Goal: Task Accomplishment & Management: Use online tool/utility

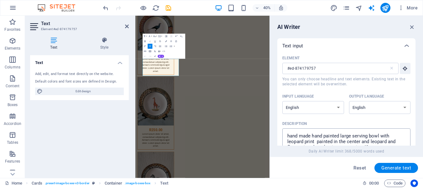
click at [380, 136] on textarea "hand made hand painted large serving bowl with leopard print painted in the cen…" at bounding box center [346, 141] width 122 height 20
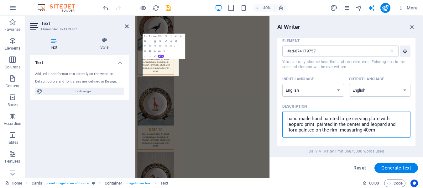
scroll to position [18, 0]
click at [296, 129] on textarea "hand made hand painted large serving plate with leopard print painted in the ce…" at bounding box center [346, 123] width 122 height 20
click at [315, 124] on textarea "hand made hand painted large serving plate with leopard print painted in the ce…" at bounding box center [346, 123] width 122 height 20
click at [316, 130] on textarea "hand made hand painted large serving plate with lion painted in the center and …" at bounding box center [346, 123] width 122 height 20
type textarea "hand made hand painted large serving plate with lion painted in the center and …"
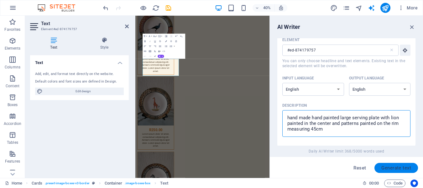
click at [397, 167] on span "Generate text" at bounding box center [396, 167] width 30 height 5
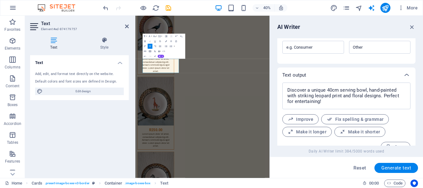
scroll to position [218, 0]
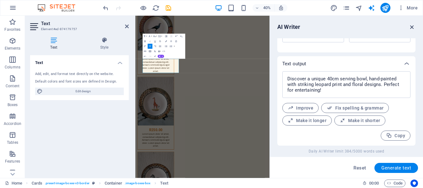
click at [411, 26] on icon "button" at bounding box center [411, 26] width 7 height 7
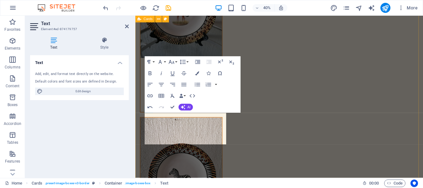
scroll to position [1109, 0]
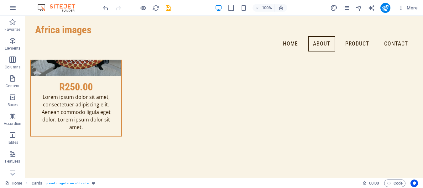
scroll to position [831, 0]
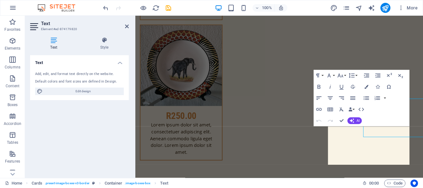
scroll to position [862, 0]
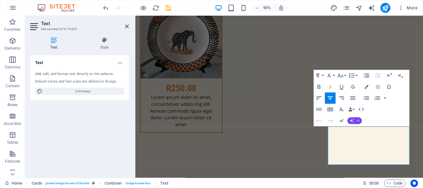
click at [354, 122] on icon "button" at bounding box center [351, 120] width 4 height 4
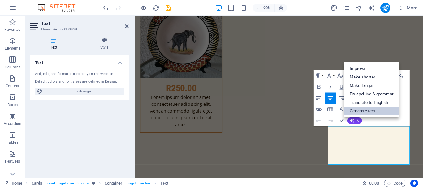
click at [366, 111] on link "Generate text" at bounding box center [371, 110] width 55 height 8
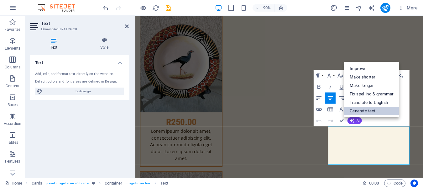
select select "English"
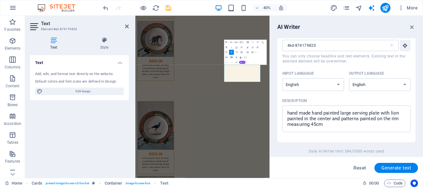
scroll to position [21, 0]
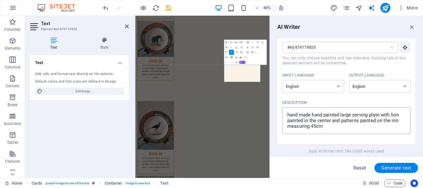
click at [399, 115] on textarea "hand made hand painted large serving plate with lion painted in the center and …" at bounding box center [346, 120] width 122 height 20
click at [316, 128] on textarea "hand made hand painted large serving plate with eagle painted in the center and…" at bounding box center [346, 120] width 122 height 20
type textarea "hand made hand painted large serving plate with eagle painted in the center and…"
click at [389, 166] on span "Generate text" at bounding box center [396, 167] width 30 height 5
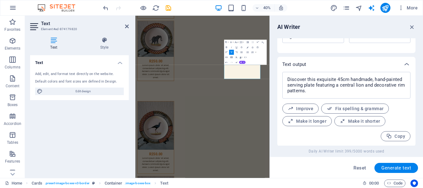
scroll to position [218, 0]
click at [413, 26] on icon "button" at bounding box center [411, 26] width 7 height 7
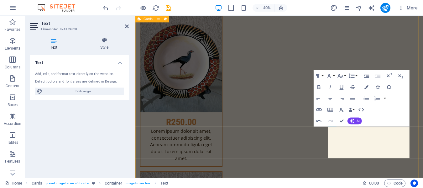
scroll to position [862, 0]
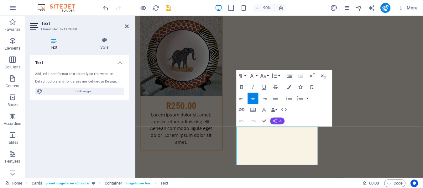
click at [281, 120] on span "AI" at bounding box center [280, 120] width 3 height 3
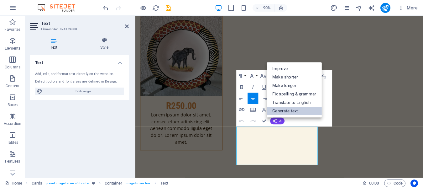
click at [284, 110] on link "Generate text" at bounding box center [294, 111] width 55 height 8
select select "English"
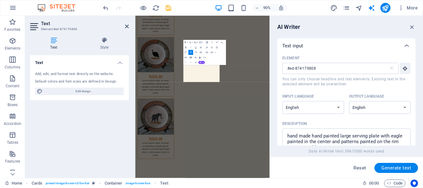
scroll to position [1056, 0]
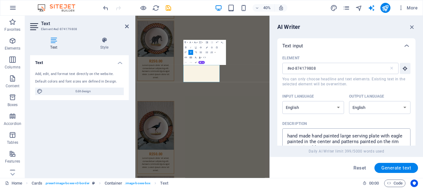
click at [380, 136] on textarea "hand made hand painted large serving plate with eagle painted in the center and…" at bounding box center [346, 141] width 122 height 20
click at [403, 135] on textarea "hand made hand painted large serving bowl with eagle painted in the center and …" at bounding box center [346, 141] width 122 height 20
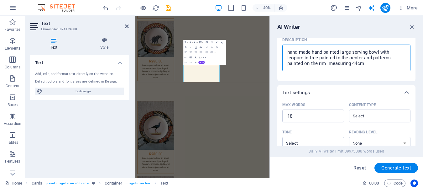
scroll to position [94, 0]
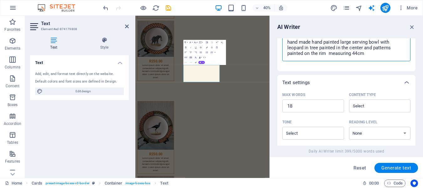
click at [357, 54] on textarea "hand made hand painted large serving bowl with leopard in tree painted in the c…" at bounding box center [346, 48] width 122 height 20
type textarea "hand made hand painted large serving bowl with leopard in tree painted in the c…"
click at [402, 168] on span "Generate text" at bounding box center [396, 167] width 30 height 5
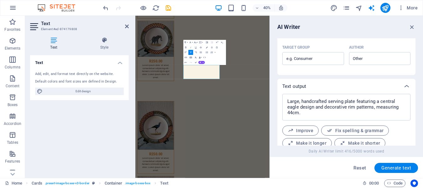
scroll to position [218, 0]
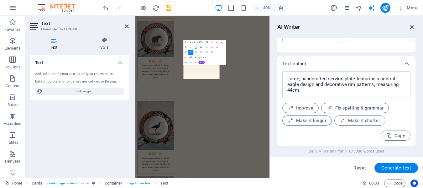
drag, startPoint x: 411, startPoint y: 26, endPoint x: 304, endPoint y: 12, distance: 107.6
click at [411, 26] on icon "button" at bounding box center [411, 26] width 7 height 7
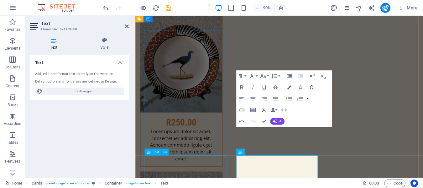
scroll to position [861, 0]
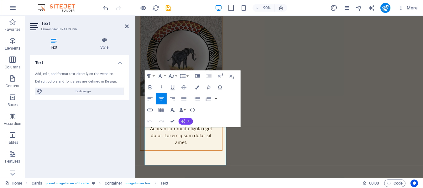
click at [184, 118] on button "AI" at bounding box center [185, 121] width 14 height 7
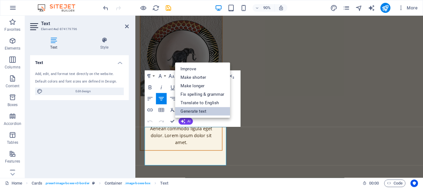
click at [197, 111] on link "Generate text" at bounding box center [202, 111] width 55 height 8
select select "English"
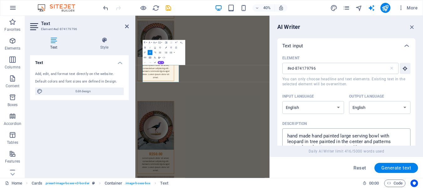
scroll to position [94, 0]
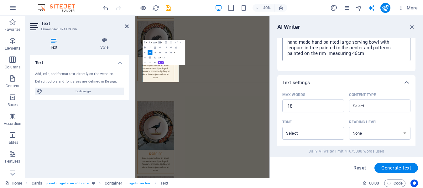
click at [317, 49] on textarea "hand made hand painted large serving bowl with leopard in tree painted in the c…" at bounding box center [346, 48] width 122 height 20
click at [387, 48] on textarea "hand made hand painted large serving bowl with giraffe floras painted in the ce…" at bounding box center [346, 48] width 122 height 20
click at [356, 54] on textarea "hand made hand painted large serving bowl with giraffe floras painted in the ce…" at bounding box center [346, 48] width 122 height 20
type textarea "hand made hand painted large serving bowl with giraffe floras painted in the ce…"
click at [394, 169] on span "Generate text" at bounding box center [396, 167] width 30 height 5
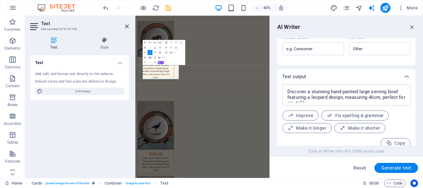
scroll to position [213, 0]
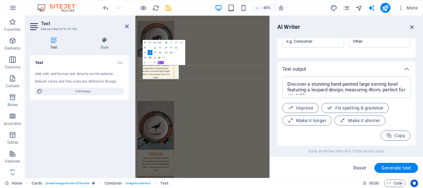
click at [411, 27] on icon "button" at bounding box center [411, 26] width 7 height 7
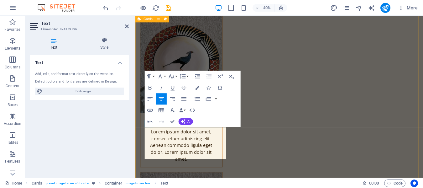
scroll to position [861, 0]
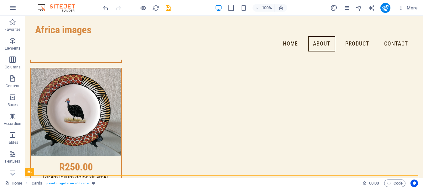
scroll to position [607, 0]
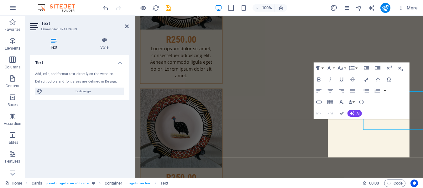
scroll to position [638, 0]
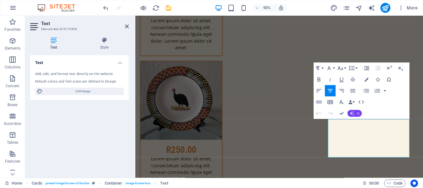
click at [357, 114] on span "AI" at bounding box center [357, 112] width 3 height 3
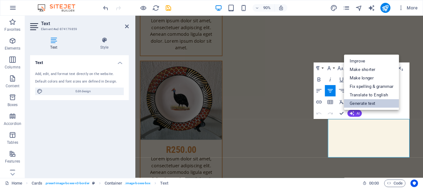
click at [370, 102] on link "Generate text" at bounding box center [371, 103] width 55 height 8
select select "English"
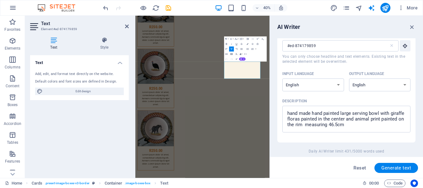
scroll to position [31, 0]
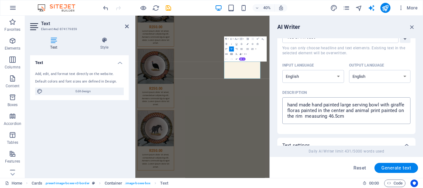
click at [380, 105] on textarea "hand made hand painted large serving bowl with giraffe floras painted in the ce…" at bounding box center [346, 110] width 122 height 20
click at [390, 105] on textarea "hand made hand painted dinner plate with giraffe floras painted in the center a…" at bounding box center [346, 110] width 122 height 20
click at [404, 104] on textarea "hand made hand painted dinner plate with sebra floras painted in the center and…" at bounding box center [346, 110] width 122 height 20
click at [380, 105] on textarea "hand made hand painted dinner plate with sebra painted in the center and animal…" at bounding box center [346, 110] width 122 height 20
click at [329, 116] on textarea "hand made hand painted dinner plate with zebra painted in the center and animal…" at bounding box center [346, 110] width 122 height 20
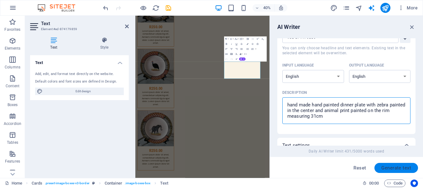
type textarea "hand made hand painted dinner plate with zebra painted in the center and animal…"
click at [399, 166] on span "Generate text" at bounding box center [396, 167] width 30 height 5
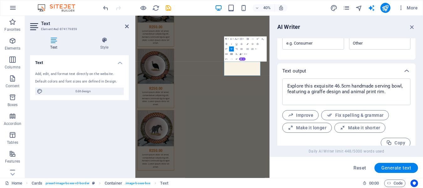
scroll to position [218, 0]
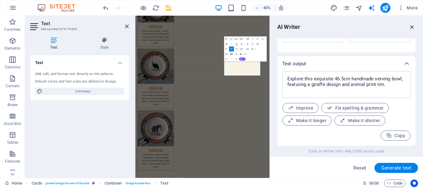
click at [413, 26] on icon "button" at bounding box center [411, 26] width 7 height 7
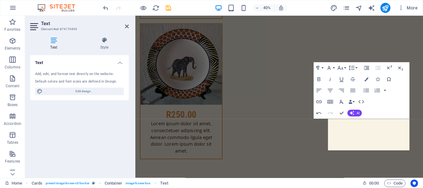
scroll to position [638, 0]
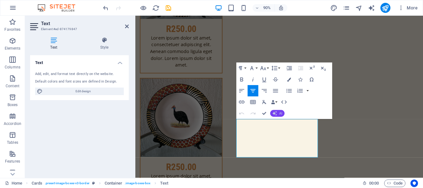
click at [276, 112] on icon "button" at bounding box center [274, 113] width 4 height 4
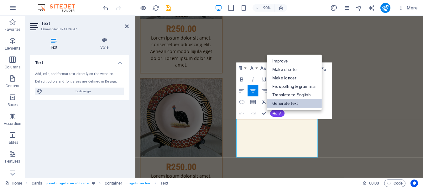
click at [287, 102] on link "Generate text" at bounding box center [294, 103] width 55 height 8
select select "English"
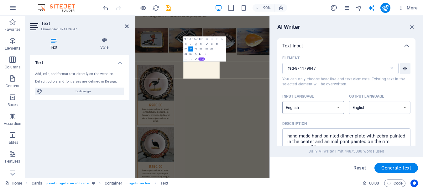
scroll to position [833, 0]
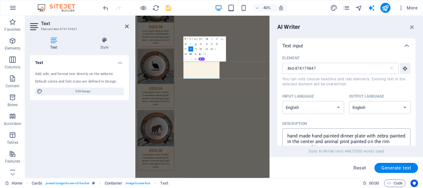
click at [389, 136] on textarea "hand made hand painted dinner plate with zebra painted in the center and animal…" at bounding box center [346, 141] width 122 height 20
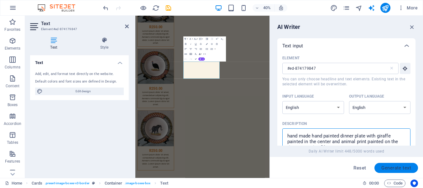
type textarea "hand made hand painted dinner plate with giraffe painted in the center and anim…"
click at [396, 165] on span "Generate text" at bounding box center [396, 167] width 30 height 5
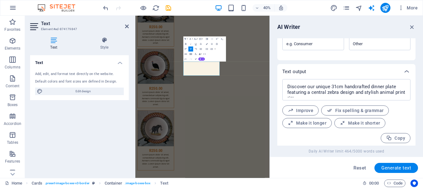
scroll to position [213, 0]
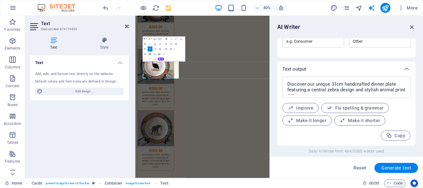
click at [412, 26] on icon "button" at bounding box center [411, 26] width 7 height 7
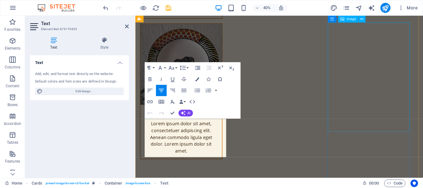
scroll to position [638, 0]
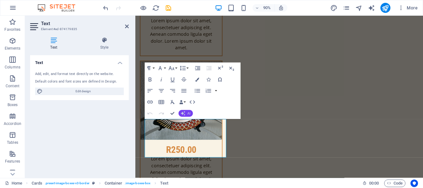
click at [186, 111] on button "AI" at bounding box center [185, 113] width 14 height 7
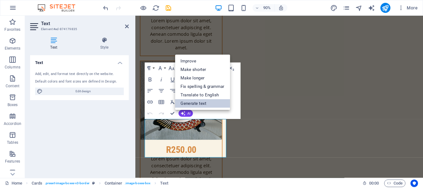
click at [196, 105] on link "Generate text" at bounding box center [202, 103] width 55 height 8
select select "English"
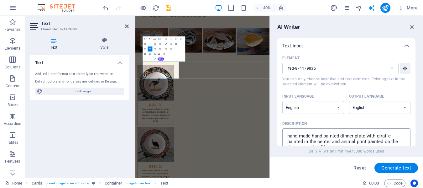
scroll to position [833, 0]
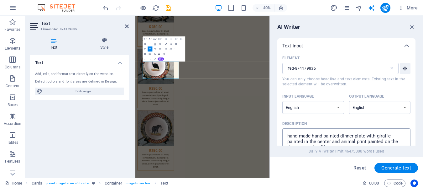
click at [391, 135] on textarea "hand made hand painted dinner plate with giraffe painted in the center and anim…" at bounding box center [346, 141] width 122 height 20
click at [389, 136] on textarea "hand made hand painted dinner plate with secetry bird painted in the center and…" at bounding box center [346, 141] width 122 height 20
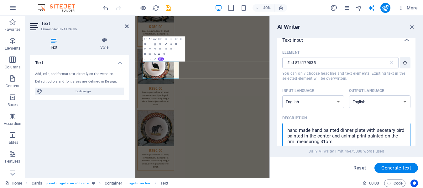
scroll to position [7, 0]
type textarea "hand made hand painted dinner plate with secetary bird painted in the center an…"
click at [398, 167] on span "Generate text" at bounding box center [396, 167] width 30 height 5
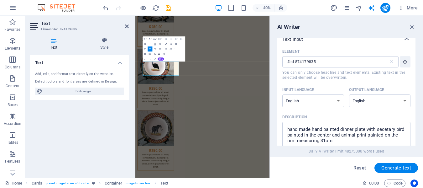
scroll to position [218, 0]
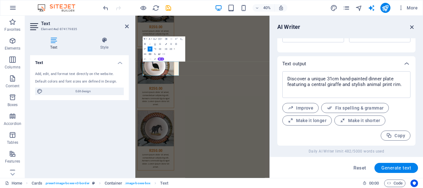
click at [412, 27] on icon "button" at bounding box center [411, 26] width 7 height 7
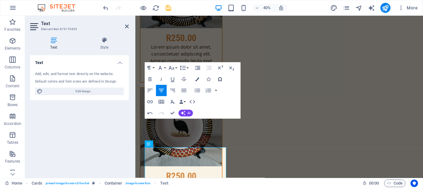
scroll to position [638, 0]
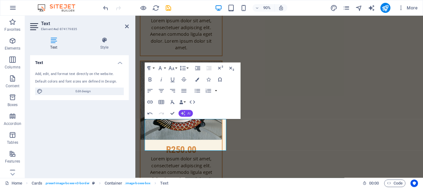
click at [186, 113] on button "AI" at bounding box center [185, 113] width 14 height 7
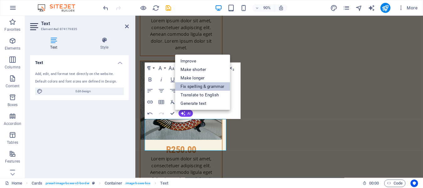
click at [209, 87] on link "Fix spelling & grammar" at bounding box center [202, 86] width 55 height 8
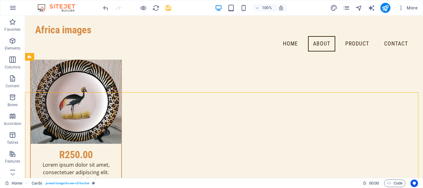
scroll to position [373, 0]
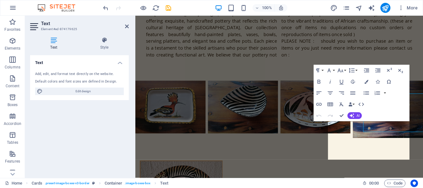
click at [356, 114] on button "AI" at bounding box center [354, 115] width 14 height 7
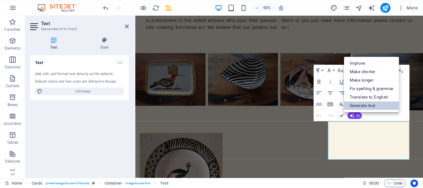
click at [360, 103] on link "Generate text" at bounding box center [371, 105] width 55 height 8
select select "English"
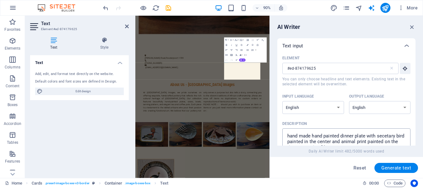
scroll to position [598, 0]
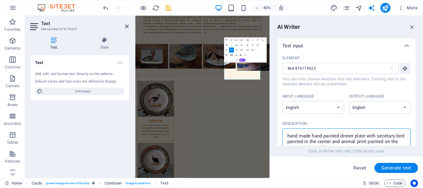
click at [295, 141] on textarea "hand made hand painted dinner plate with secetary bird painted in the center an…" at bounding box center [346, 141] width 122 height 20
type textarea "hand made hand painted dinner plate with elephant painted in the center and ani…"
click at [394, 169] on span "Generate text" at bounding box center [396, 167] width 30 height 5
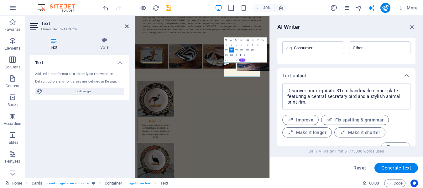
scroll to position [218, 0]
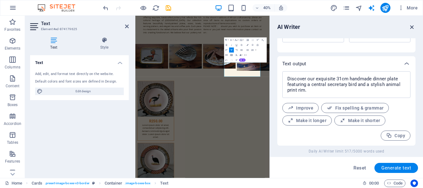
click at [412, 27] on icon "button" at bounding box center [411, 26] width 7 height 7
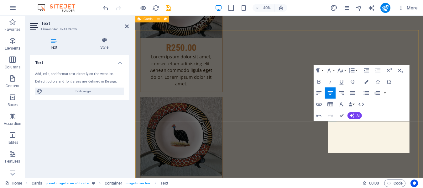
scroll to position [403, 0]
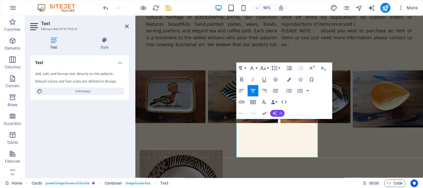
click at [277, 113] on button "AI" at bounding box center [277, 113] width 14 height 7
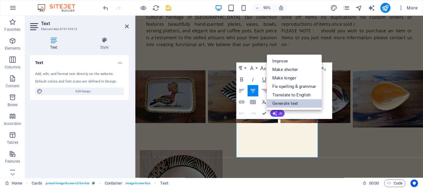
click at [287, 102] on link "Generate text" at bounding box center [294, 103] width 55 height 8
select select "English"
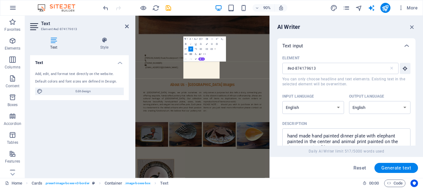
scroll to position [598, 0]
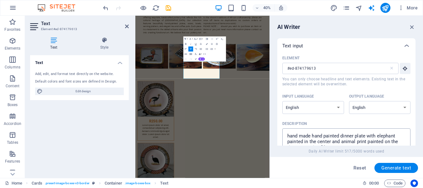
click at [396, 137] on textarea "hand made hand painted dinner plate with elephant painted in the center and ani…" at bounding box center [346, 141] width 122 height 20
type textarea "hand made hand painted dinner plate with [PERSON_NAME] painted in the center an…"
click at [396, 170] on button "Generate text" at bounding box center [396, 168] width 44 height 10
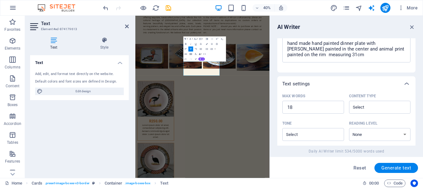
scroll to position [218, 0]
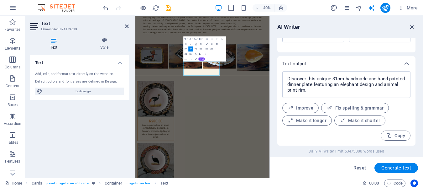
click at [413, 28] on icon "button" at bounding box center [411, 26] width 7 height 7
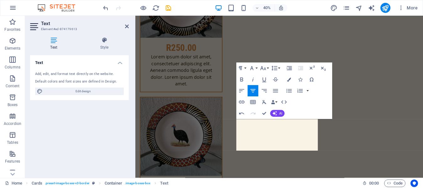
scroll to position [403, 0]
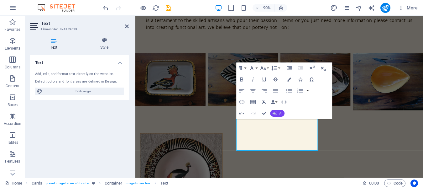
click at [278, 113] on button "AI" at bounding box center [277, 113] width 14 height 7
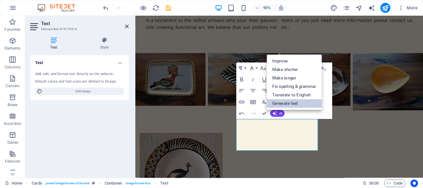
click at [287, 103] on link "Generate text" at bounding box center [294, 103] width 55 height 8
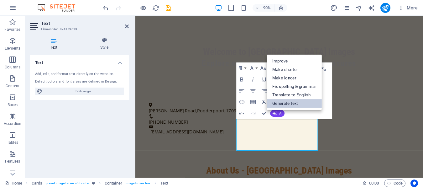
select select "English"
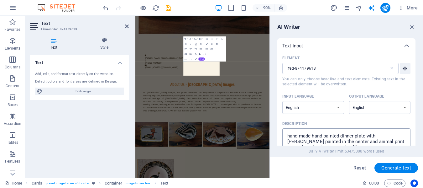
scroll to position [598, 0]
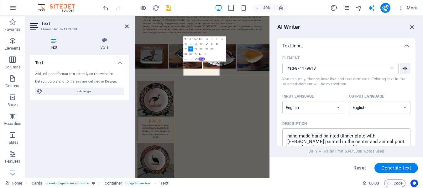
click at [413, 24] on icon "button" at bounding box center [411, 26] width 7 height 7
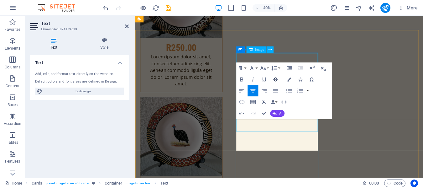
scroll to position [403, 0]
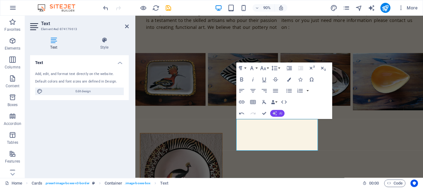
click at [280, 114] on span "AI" at bounding box center [280, 112] width 3 height 3
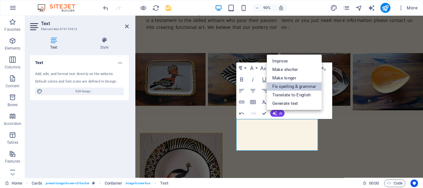
click at [285, 88] on link "Fix spelling & grammar" at bounding box center [294, 86] width 55 height 8
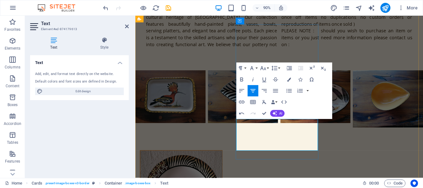
drag, startPoint x: 289, startPoint y: 151, endPoint x: 278, endPoint y: 19, distance: 132.3
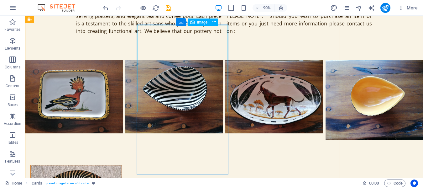
scroll to position [404, 0]
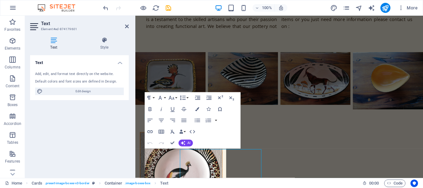
scroll to position [403, 0]
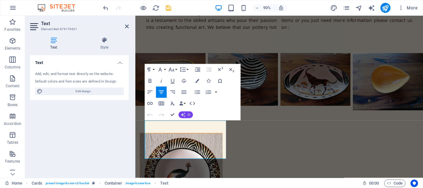
click at [184, 113] on icon "button" at bounding box center [182, 114] width 4 height 4
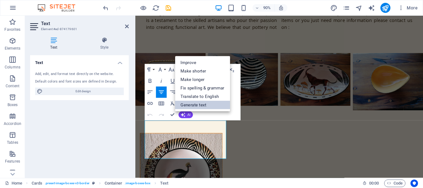
click at [203, 101] on link "Generate text" at bounding box center [202, 105] width 55 height 8
select select "English"
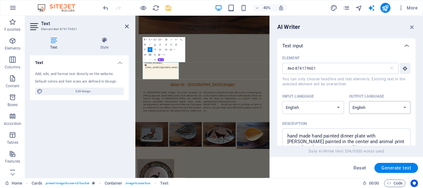
scroll to position [598, 0]
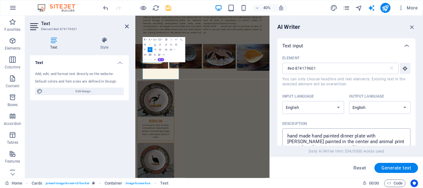
click at [400, 137] on textarea "hand made hand painted dinner plate with [PERSON_NAME] painted in the center an…" at bounding box center [346, 141] width 122 height 20
type textarea "hand made hand painted dinner plate with grey crowned [PERSON_NAME] painted in …"
click at [394, 170] on span "Generate text" at bounding box center [396, 167] width 30 height 5
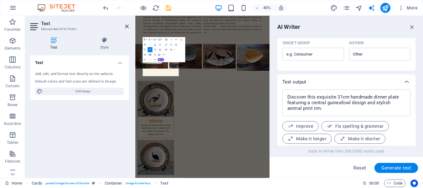
scroll to position [218, 0]
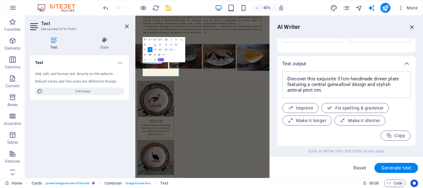
drag, startPoint x: 412, startPoint y: 27, endPoint x: 269, endPoint y: 47, distance: 144.4
click at [412, 27] on icon "button" at bounding box center [411, 26] width 7 height 7
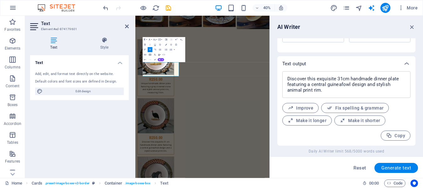
scroll to position [403, 0]
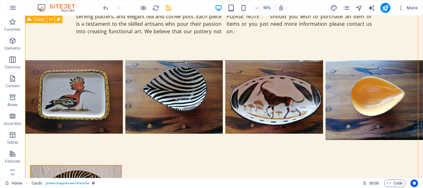
scroll to position [404, 0]
